Goal: Task Accomplishment & Management: Manage account settings

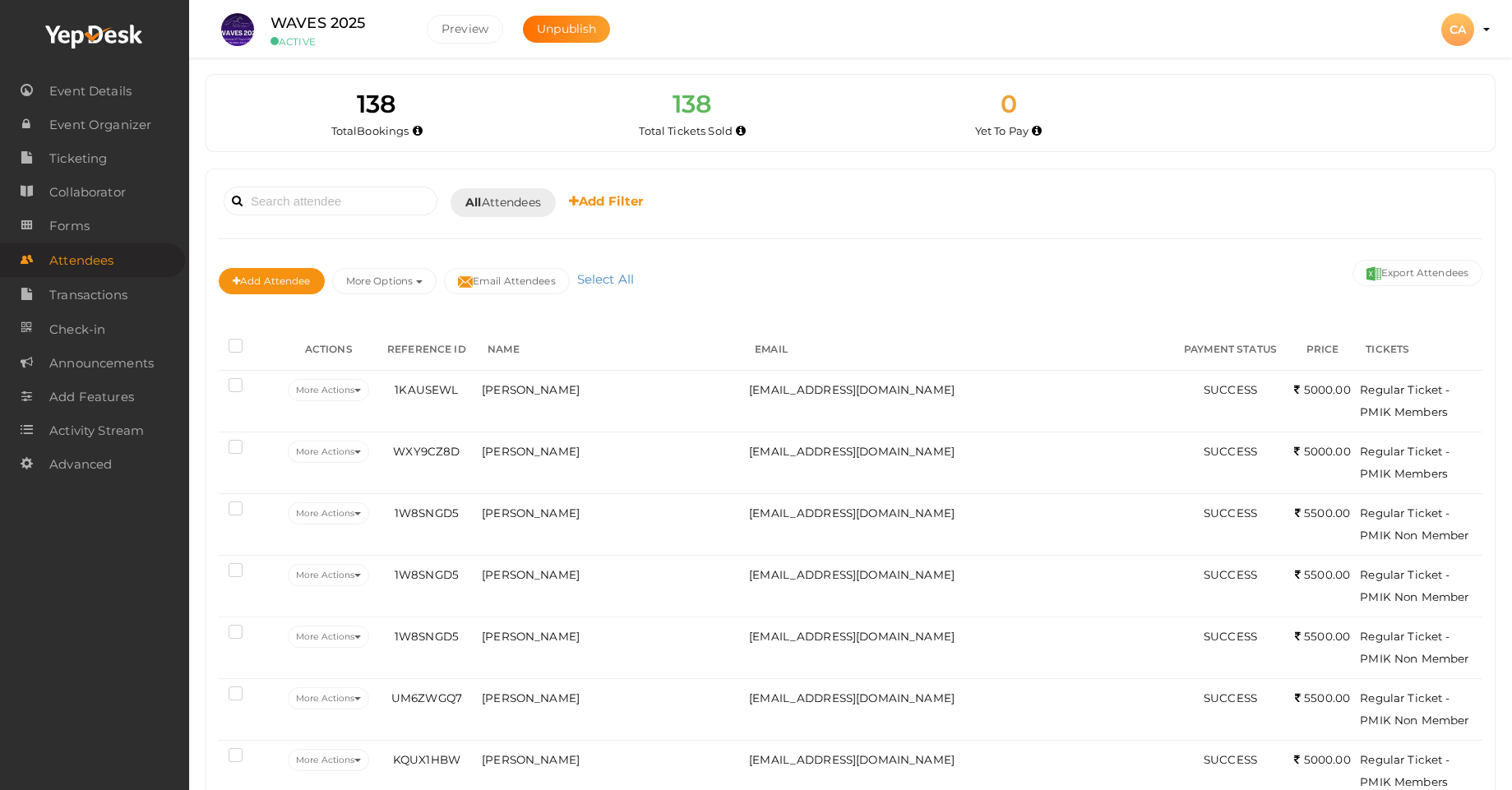
scroll to position [98, 0]
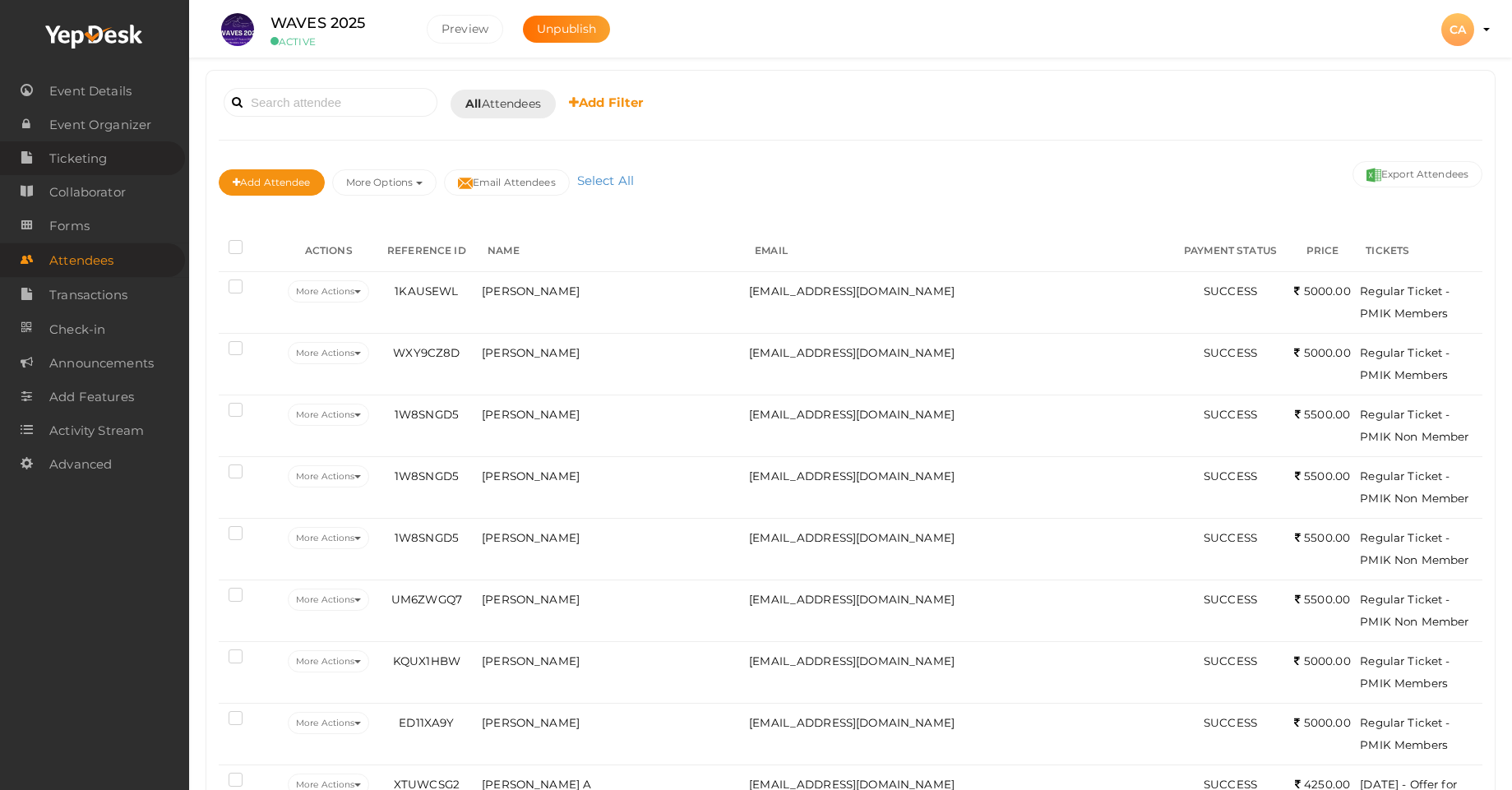
click at [79, 150] on span "Ticketing" at bounding box center [78, 158] width 58 height 32
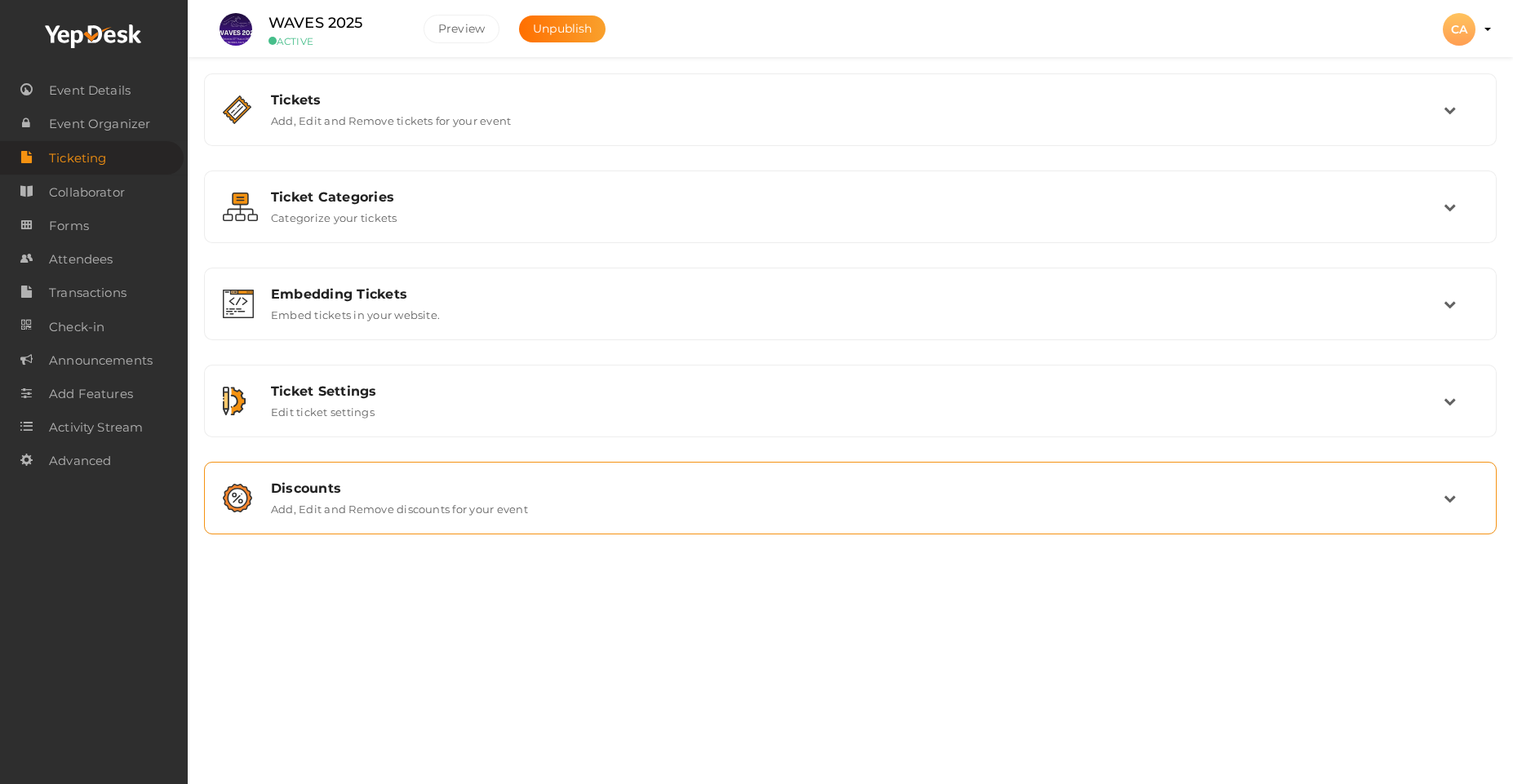
click at [528, 515] on div "Discounts Add, Edit and Remove discounts for your event" at bounding box center [849, 497] width 1275 height 54
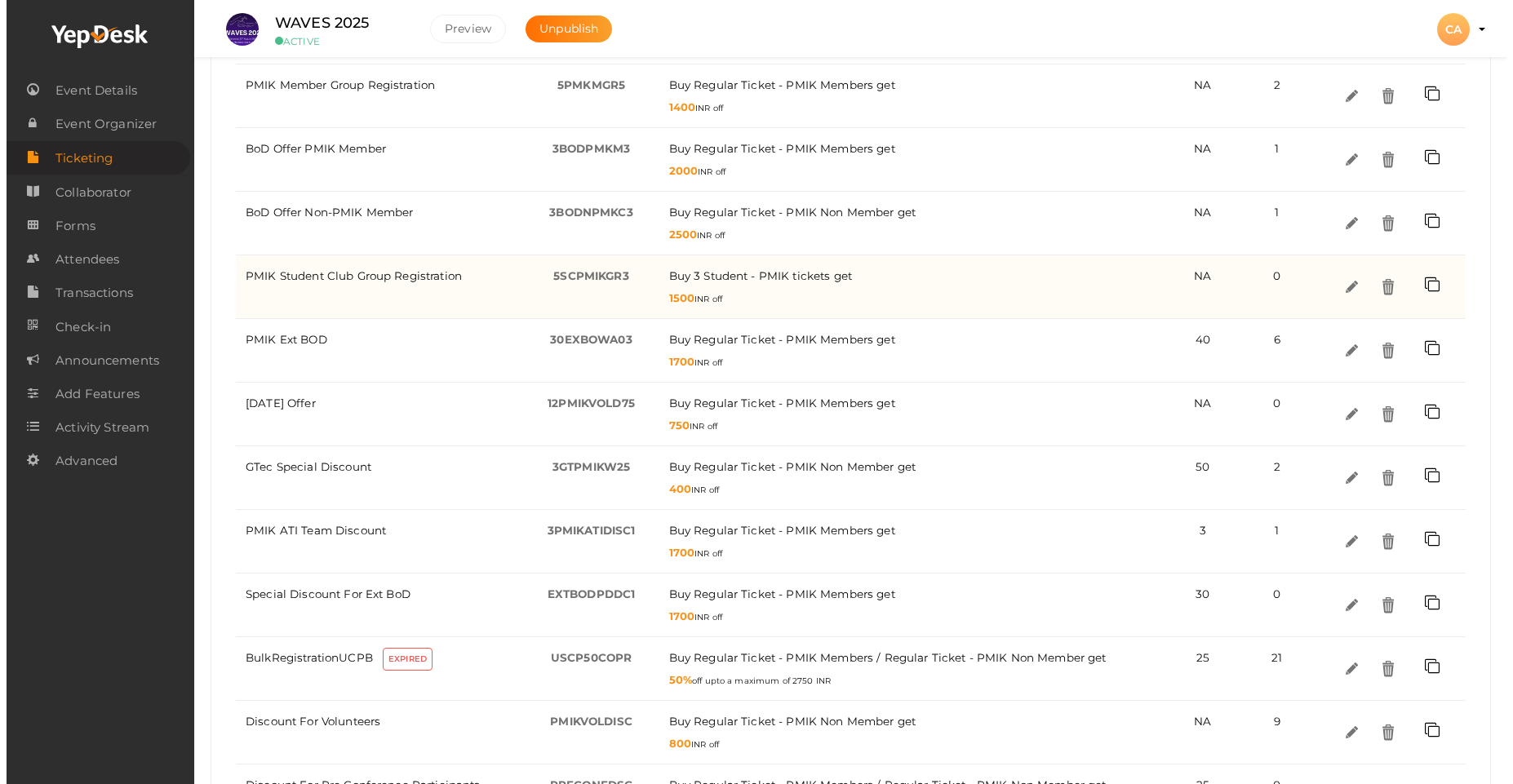
scroll to position [929, 0]
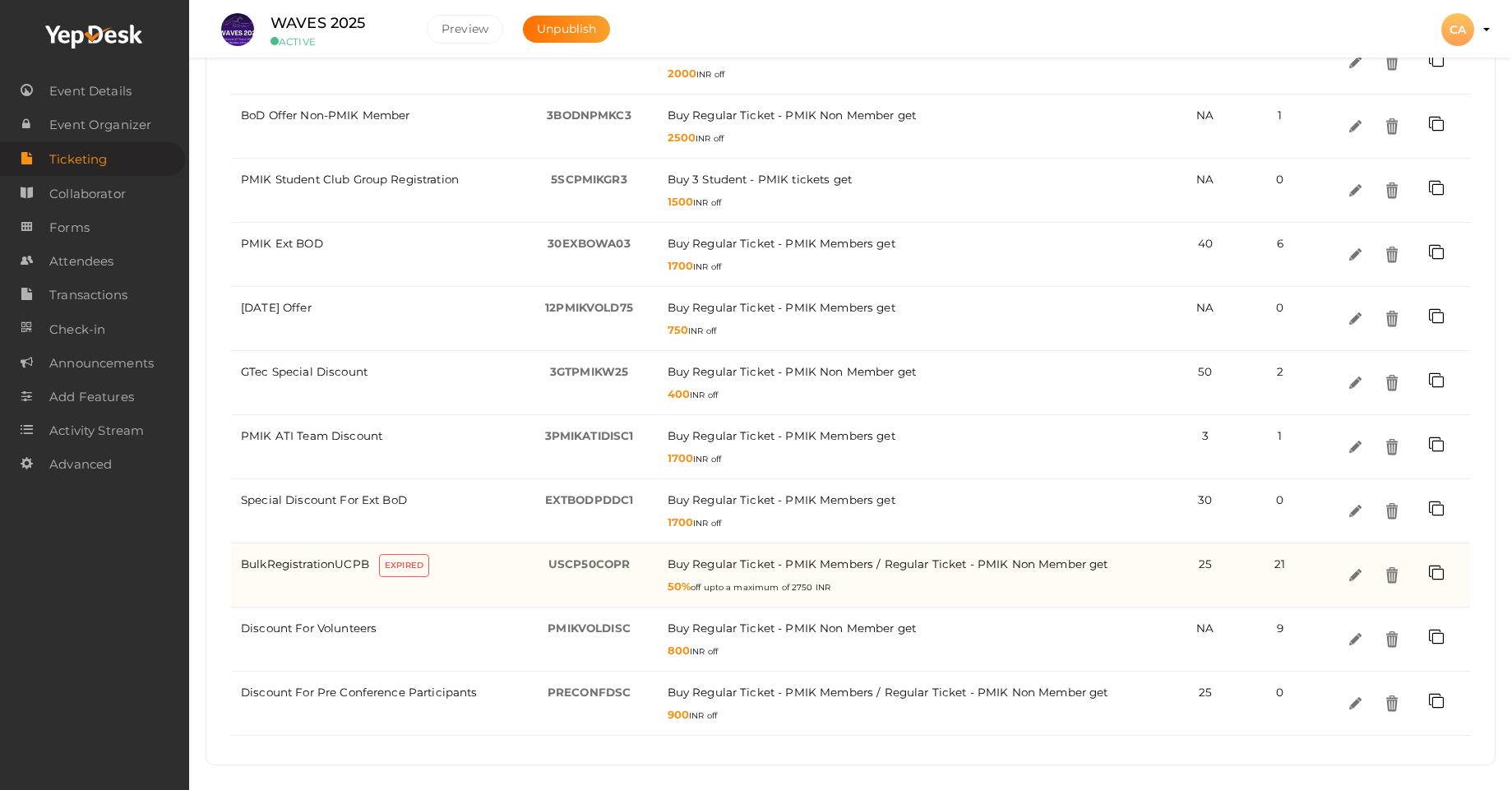
click at [1075, 556] on div "Buy Regular Ticket - PMIK Members / Regular Ticket - PMIK Non Member / get" at bounding box center [918, 565] width 502 height 22
click at [1356, 572] on img at bounding box center [1354, 575] width 19 height 19
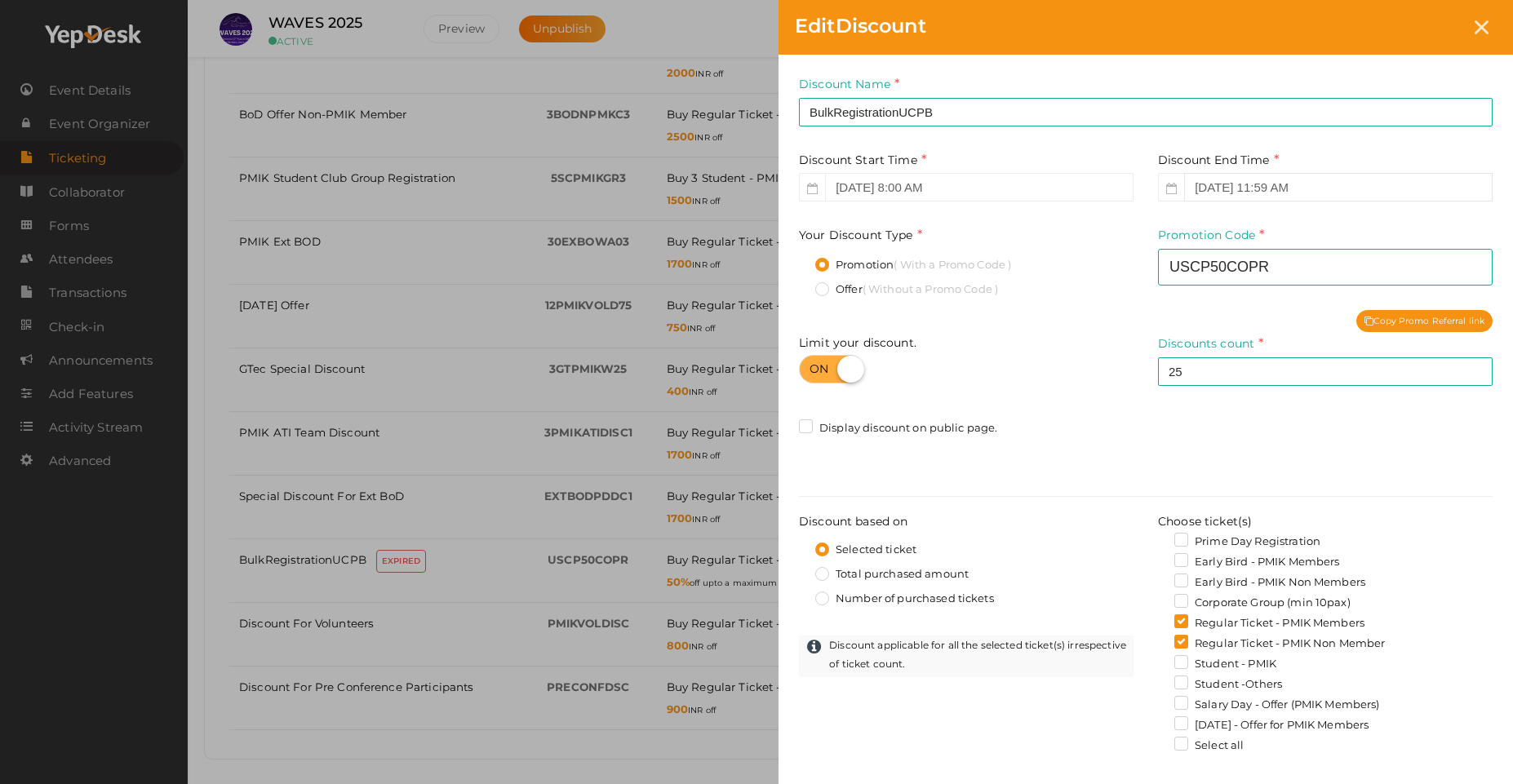
click at [1326, 180] on input "[DATE] 11:59 AM" at bounding box center [1337, 187] width 308 height 29
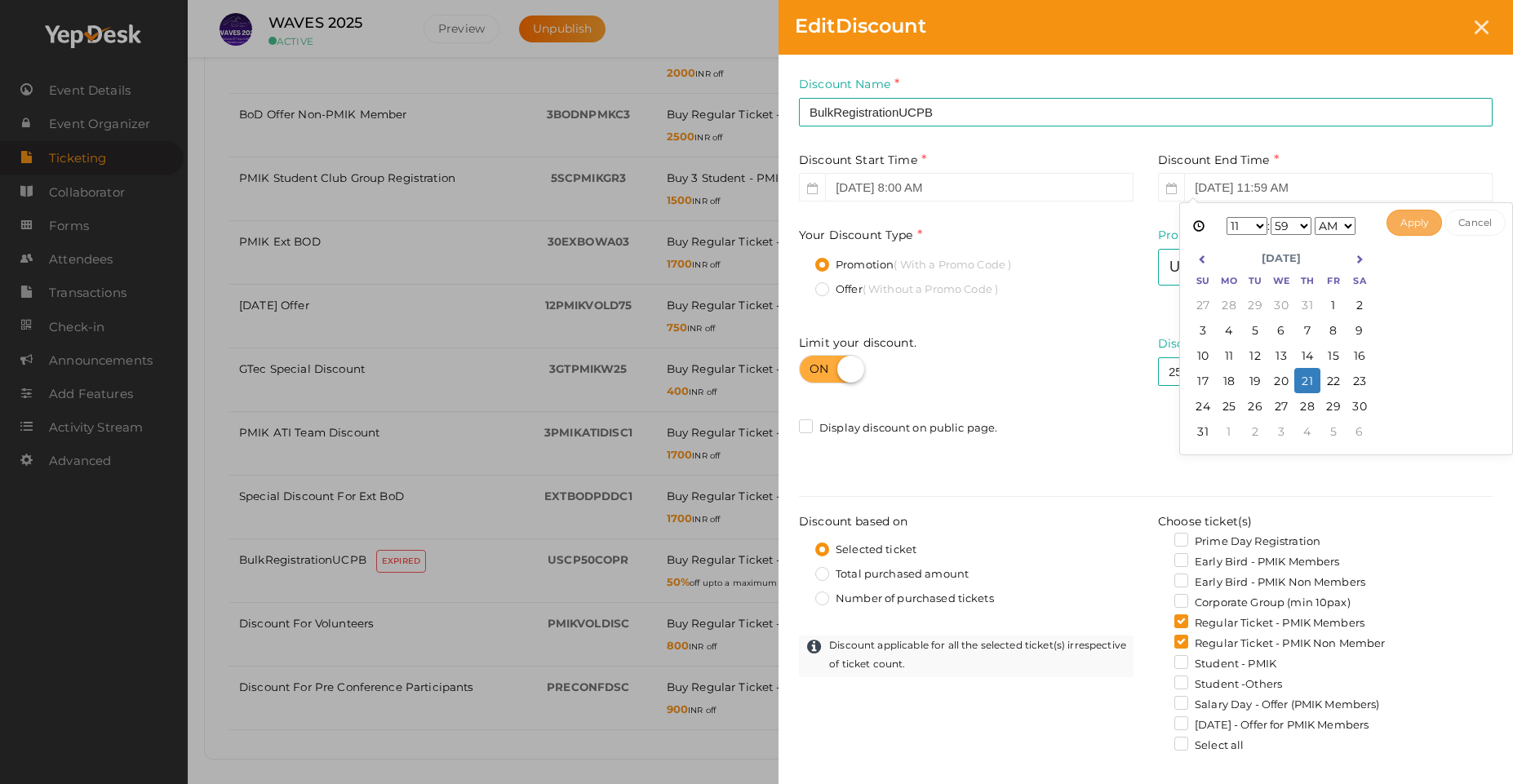
click at [1403, 225] on button "Apply" at bounding box center [1414, 223] width 56 height 26
type input "[DATE] 11:59 AM"
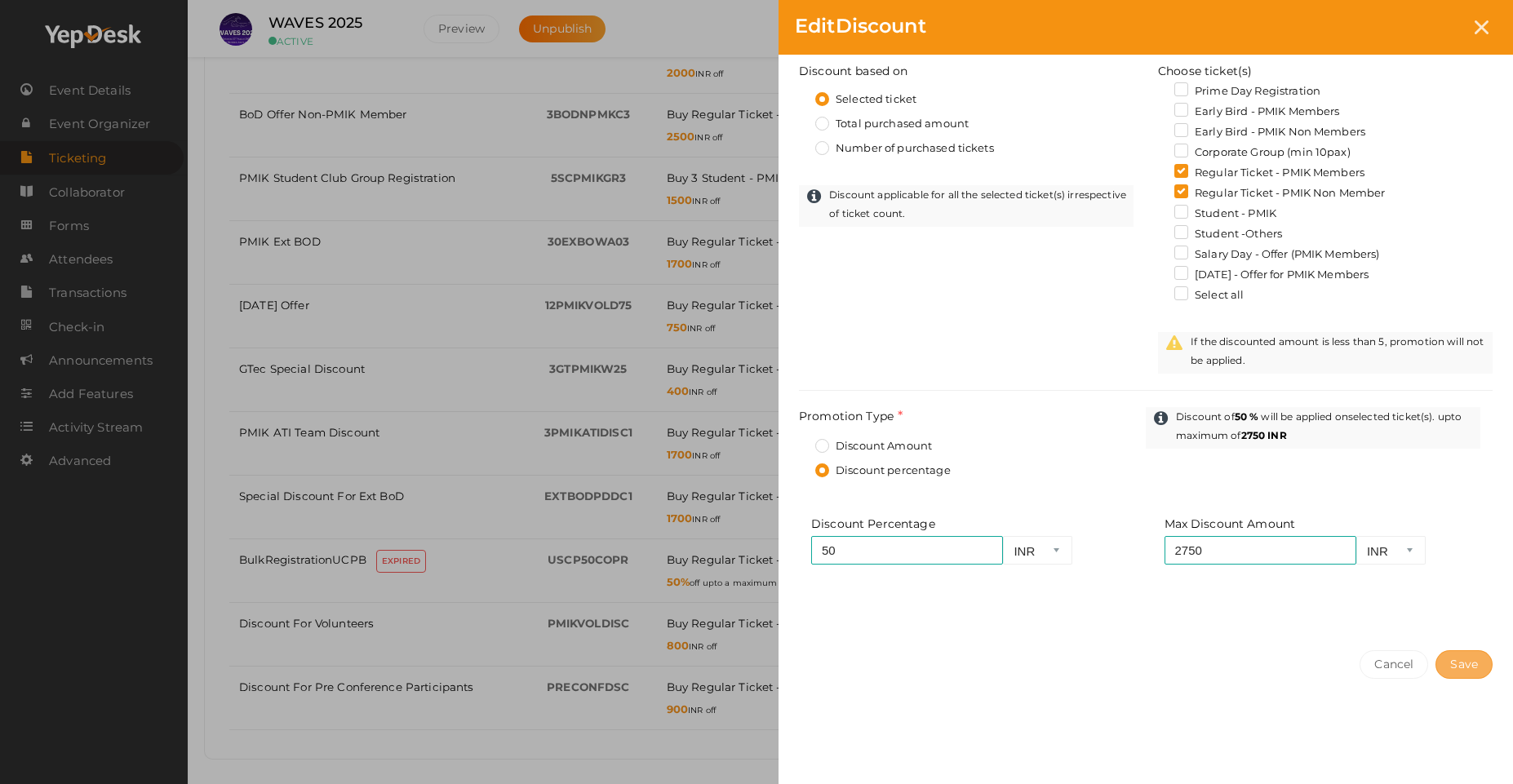
click at [1451, 660] on span "Save" at bounding box center [1463, 664] width 28 height 15
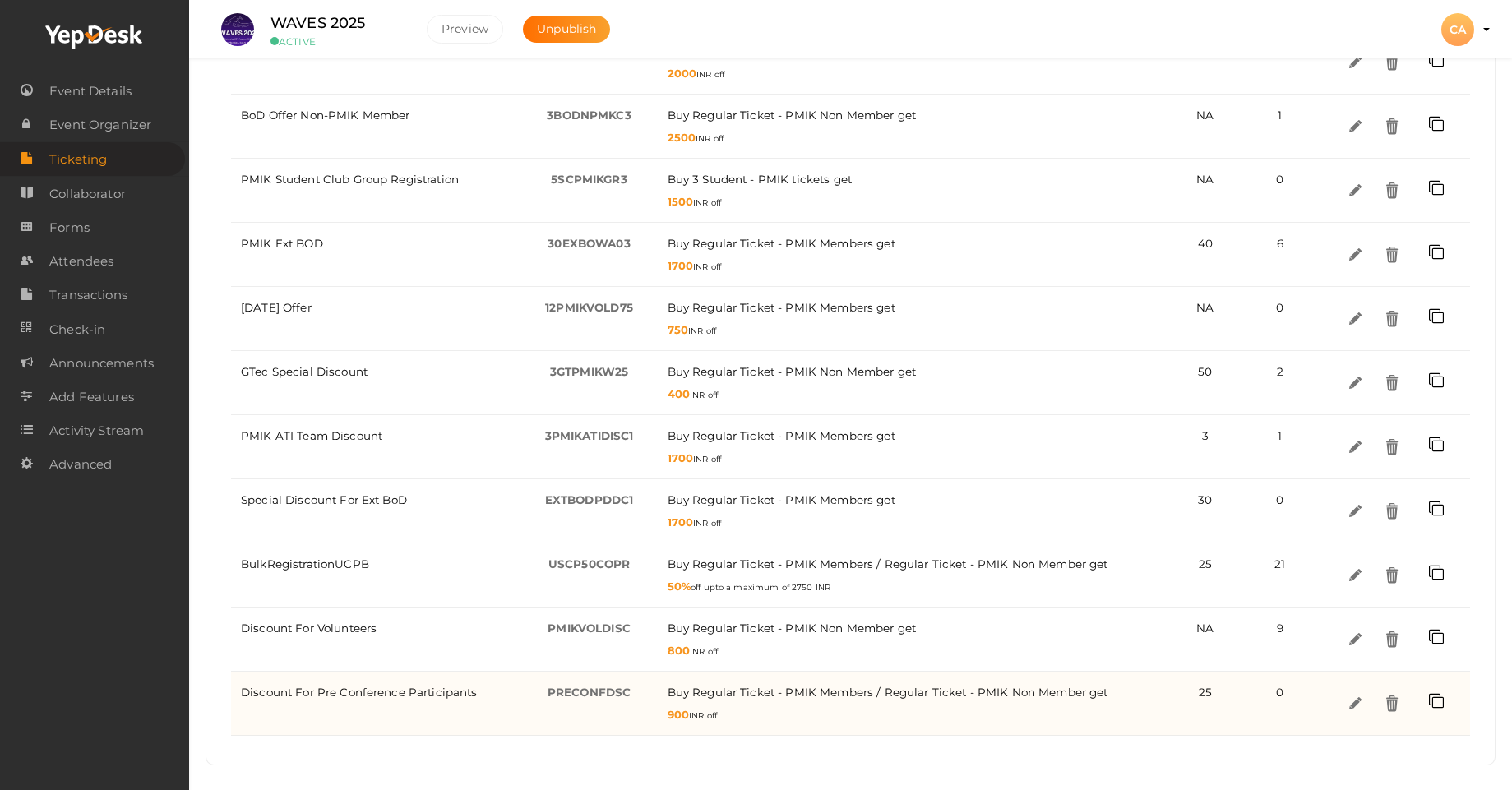
drag, startPoint x: 692, startPoint y: 715, endPoint x: 663, endPoint y: 714, distance: 29.0
click at [663, 714] on td "Buy Regular Ticket - PMIK Members / Regular Ticket - PMIK Non Member / get 900 …" at bounding box center [918, 703] width 521 height 64
drag, startPoint x: 634, startPoint y: 687, endPoint x: 546, endPoint y: 688, distance: 88.0
click at [546, 688] on div "PRECONFDSC -" at bounding box center [590, 693] width 117 height 22
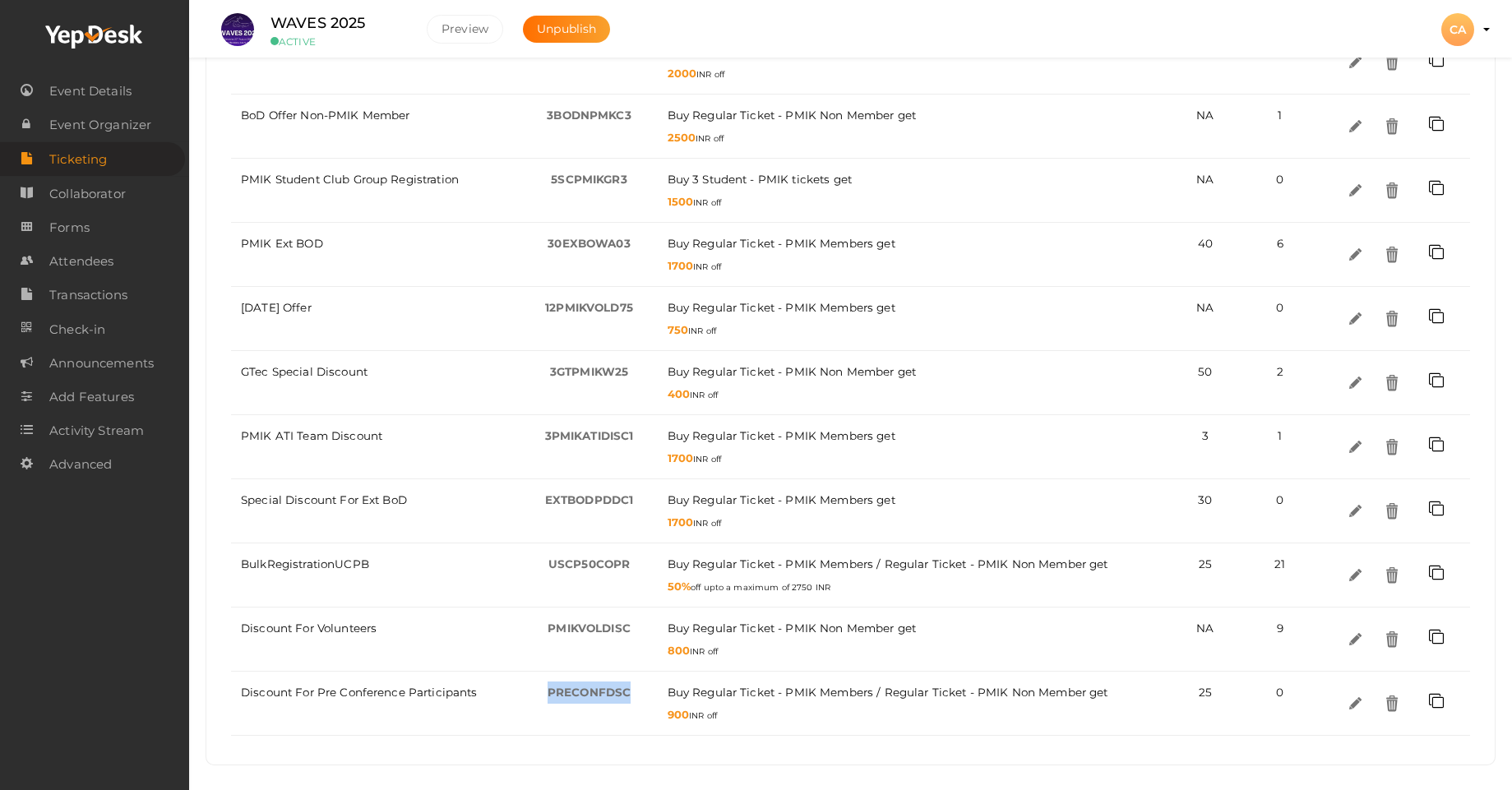
copy span "PRECONFDSC"
